Goal: Task Accomplishment & Management: Manage account settings

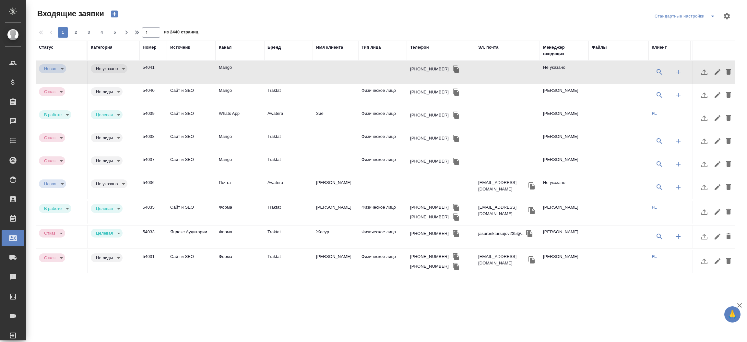
select select "RU"
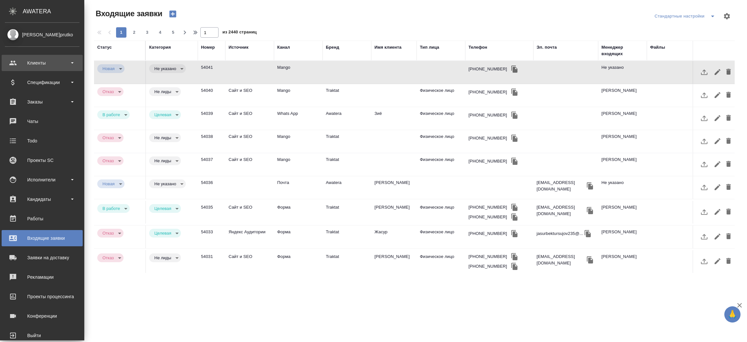
click at [25, 67] on div "Клиенты" at bounding box center [42, 63] width 75 height 10
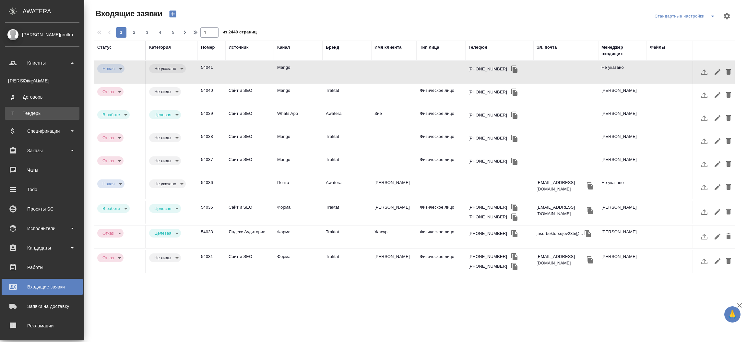
click at [38, 112] on div "Тендеры" at bounding box center [42, 113] width 68 height 6
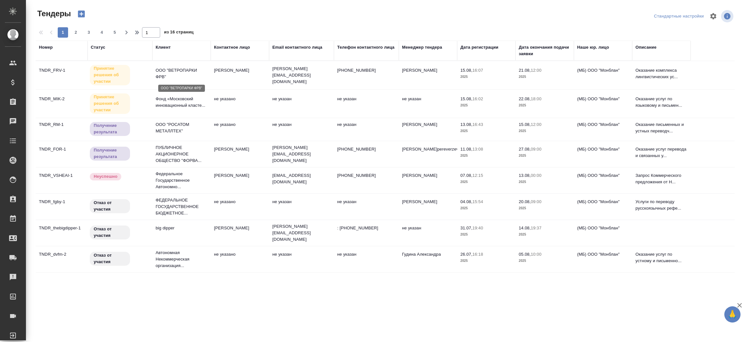
click at [162, 75] on p "ООО "ВЕТРОПАРКИ ФРВ"" at bounding box center [182, 73] width 52 height 13
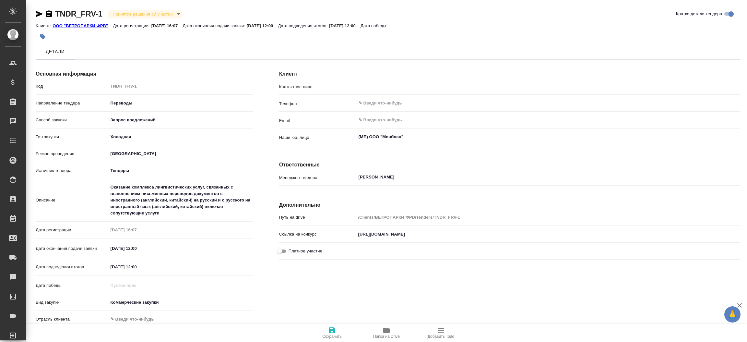
type input "[PERSON_NAME]"
click at [355, 233] on p "Ссылка на конкурс" at bounding box center [317, 234] width 77 height 6
click at [358, 233] on input "https://www.fabrikant.ru/v2/trades/procedure/view/wYCD1N7cbDxwUxet2NnQeA" at bounding box center [548, 234] width 384 height 9
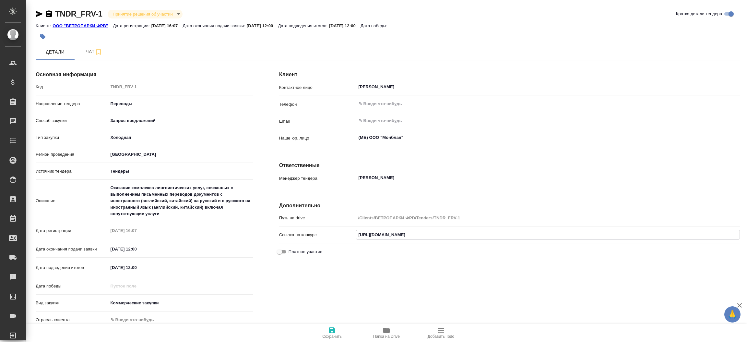
click at [358, 233] on input "https://www.fabrikant.ru/v2/trades/procedure/view/wYCD1N7cbDxwUxet2NnQeA" at bounding box center [547, 234] width 383 height 9
click at [78, 55] on span "Чат" at bounding box center [93, 52] width 31 height 8
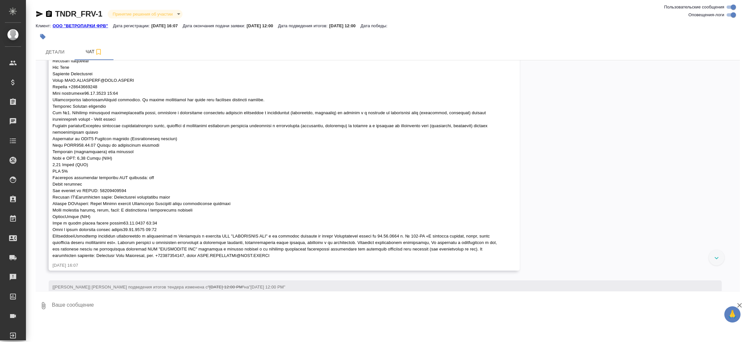
scroll to position [229, 0]
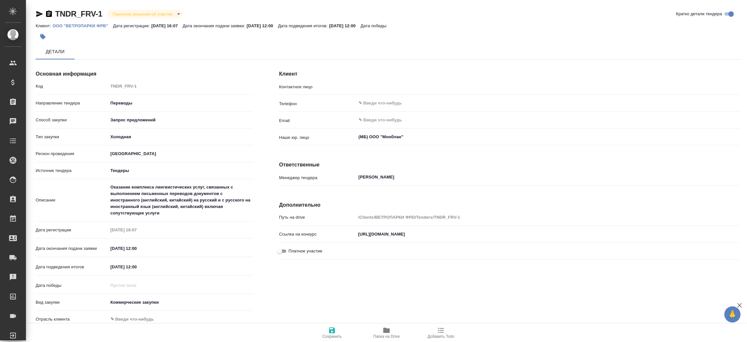
type input "[PERSON_NAME]"
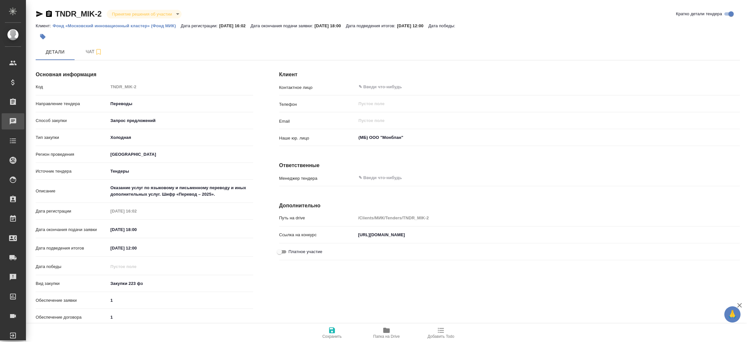
click at [13, 119] on div "Чаты" at bounding box center [5, 121] width 16 height 10
